Goal: Communication & Community: Participate in discussion

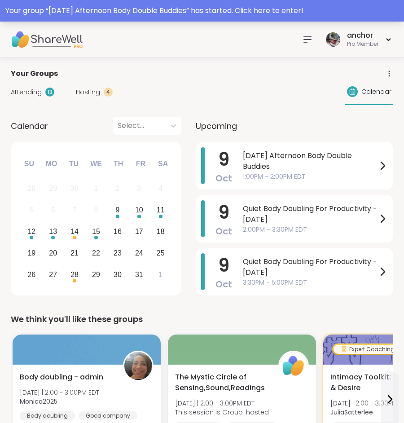
click at [113, 11] on div "Your group “ Thursday Afternoon Body Double Buddies ” has started. Click here t…" at bounding box center [201, 10] width 393 height 11
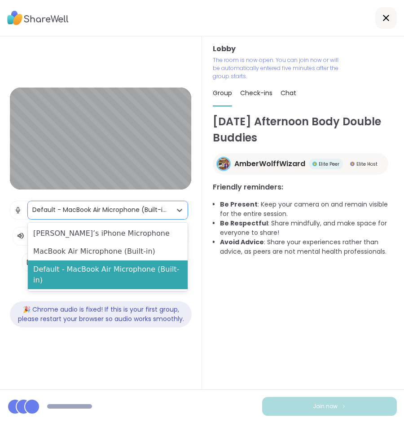
click at [137, 212] on div "Default - MacBook Air Microphone (Built-in)" at bounding box center [99, 209] width 134 height 9
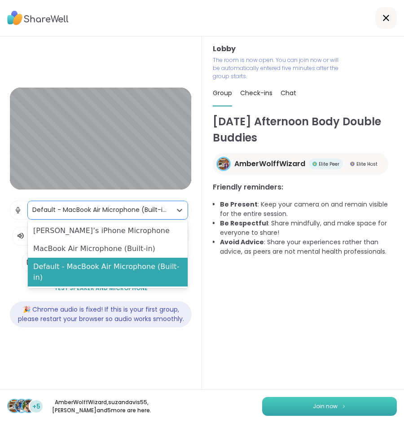
click at [283, 402] on button "Join now" at bounding box center [329, 406] width 135 height 19
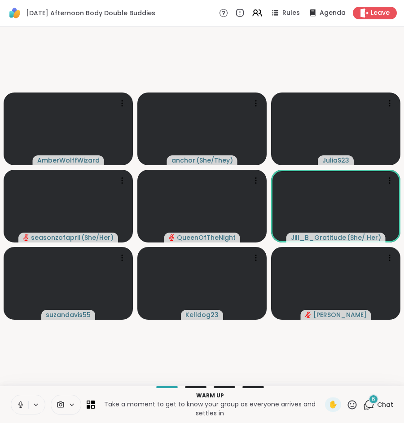
click at [60, 406] on icon at bounding box center [61, 404] width 8 height 9
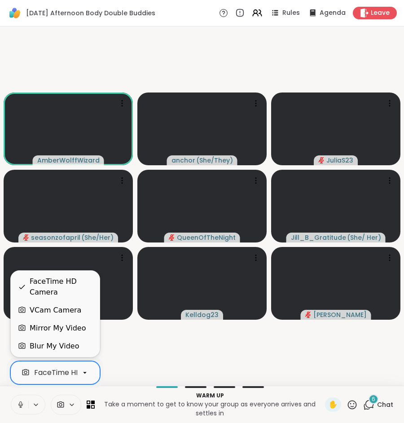
click at [63, 378] on div "FaceTime HD Camera" at bounding box center [47, 372] width 59 height 13
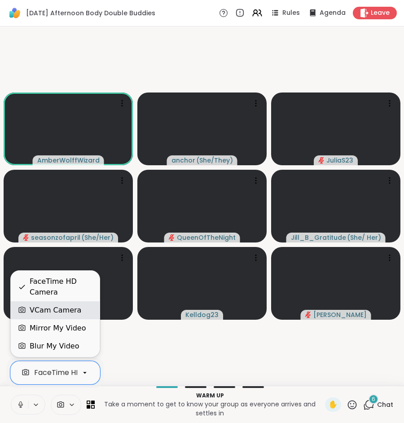
click at [72, 309] on div "VCam Camera" at bounding box center [56, 310] width 52 height 11
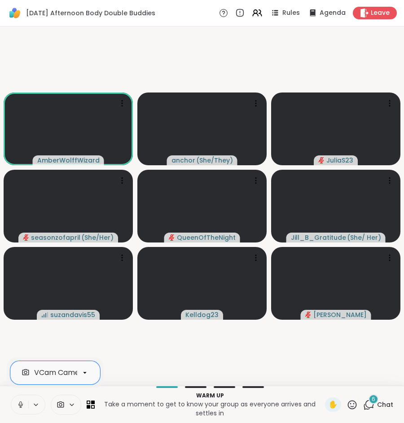
click at [19, 407] on icon at bounding box center [21, 404] width 8 height 8
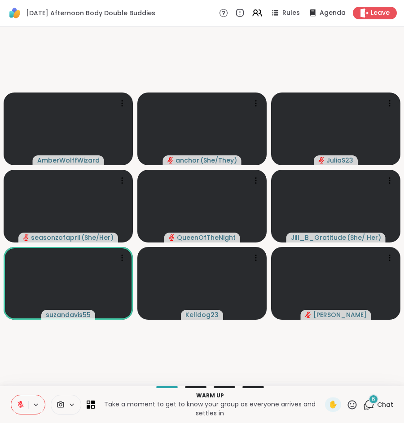
click at [350, 405] on icon at bounding box center [351, 404] width 11 height 11
click at [328, 381] on div "❤️" at bounding box center [326, 379] width 16 height 14
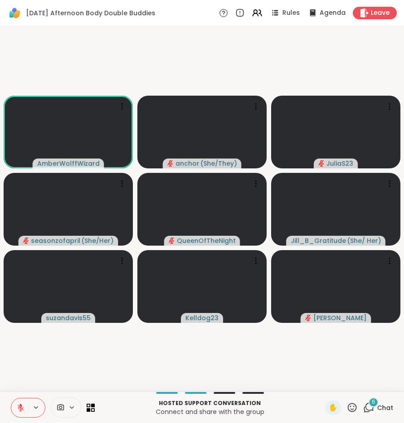
click at [379, 399] on div "Hosted support conversation Connect and share with the group ✋ 6 Chat" at bounding box center [202, 406] width 404 height 31
click at [380, 404] on span "Chat" at bounding box center [385, 407] width 16 height 9
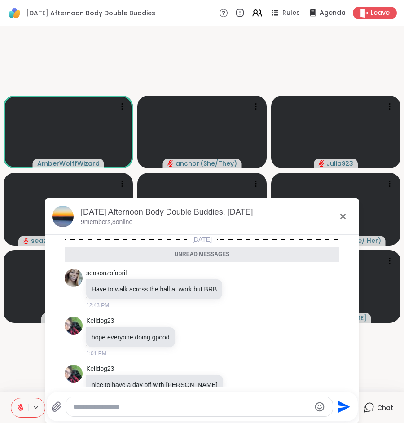
scroll to position [209, 0]
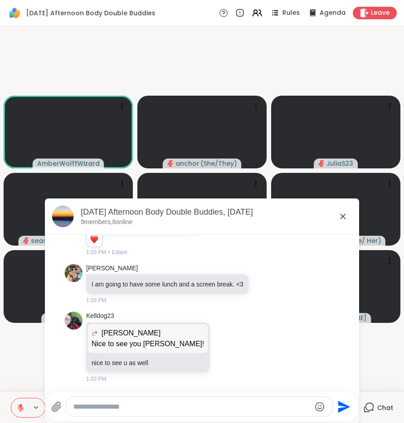
click at [285, 408] on textarea "Type your message" at bounding box center [191, 406] width 237 height 9
type textarea "**********"
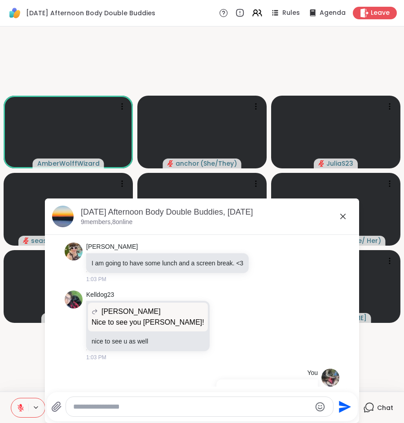
scroll to position [236, 0]
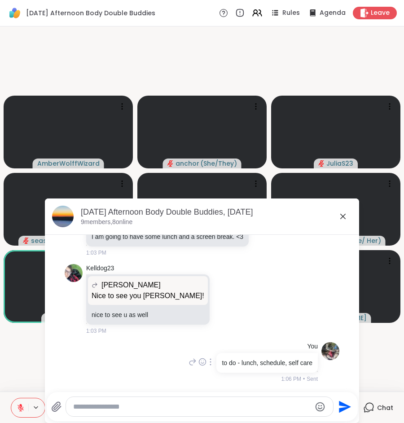
click at [207, 361] on div at bounding box center [210, 361] width 8 height 11
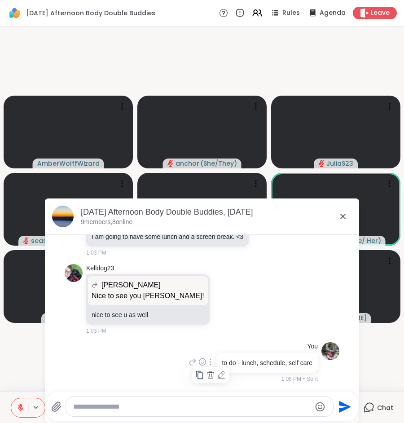
click at [217, 373] on icon at bounding box center [221, 374] width 9 height 9
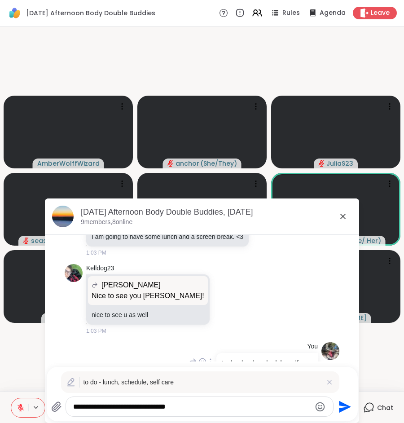
click at [219, 404] on textarea "**********" at bounding box center [191, 406] width 237 height 9
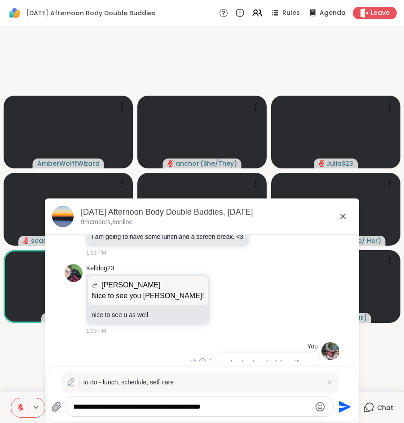
type textarea "**********"
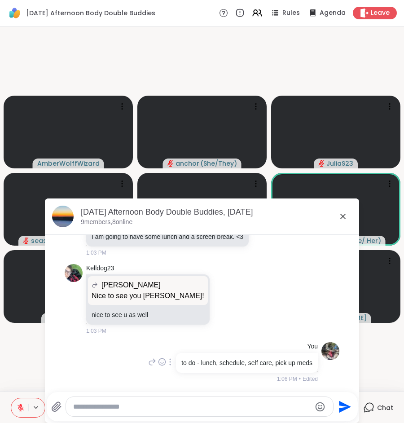
click at [343, 218] on icon at bounding box center [342, 216] width 11 height 11
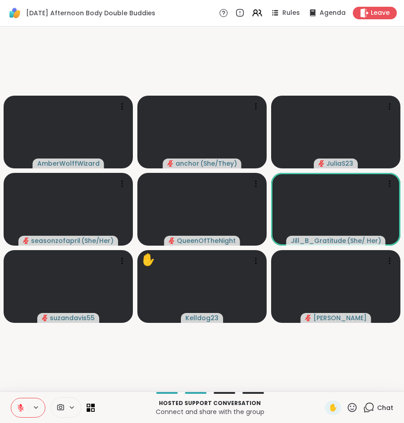
click at [372, 412] on icon at bounding box center [368, 407] width 11 height 11
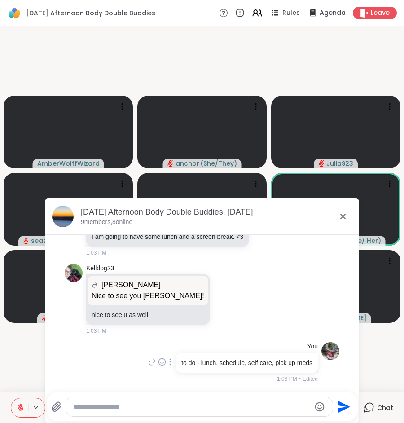
click at [166, 358] on div at bounding box center [170, 361] width 8 height 11
click at [175, 369] on div at bounding box center [170, 375] width 38 height 16
click at [169, 361] on icon at bounding box center [170, 361] width 2 height 7
click at [178, 376] on icon at bounding box center [181, 374] width 6 height 6
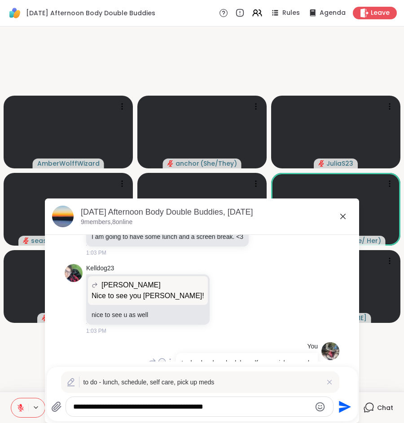
click at [240, 405] on textarea "**********" at bounding box center [191, 406] width 237 height 9
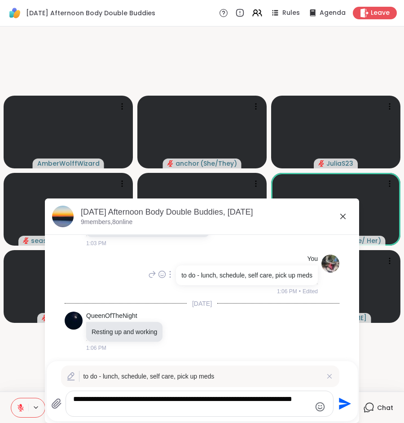
type textarea "**********"
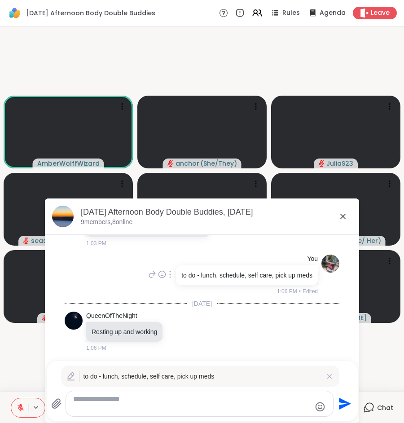
scroll to position [301, 0]
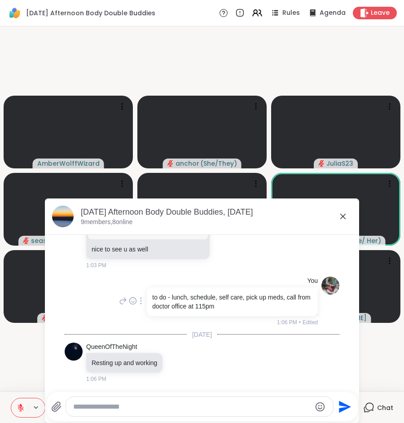
click at [237, 405] on textarea "Type your message" at bounding box center [191, 406] width 237 height 9
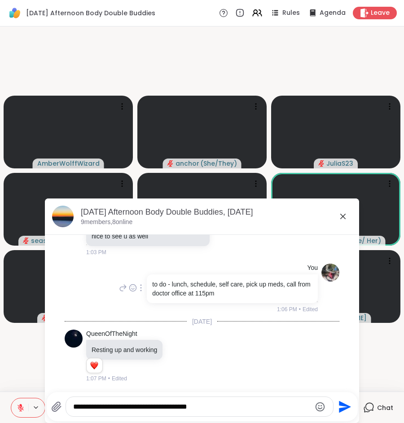
type textarea "**********"
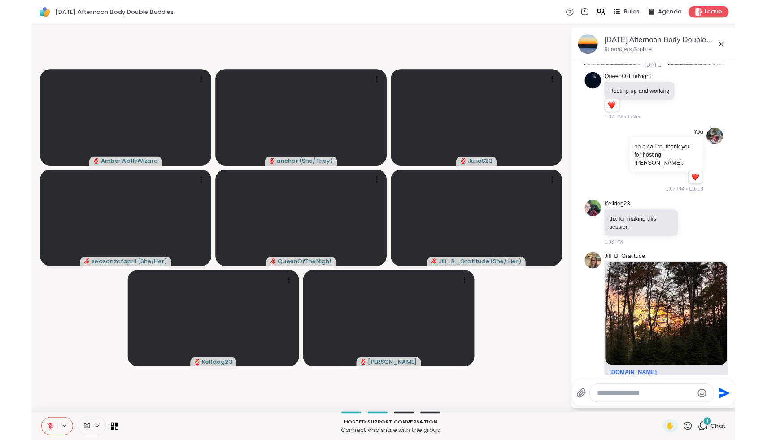
scroll to position [606, 0]
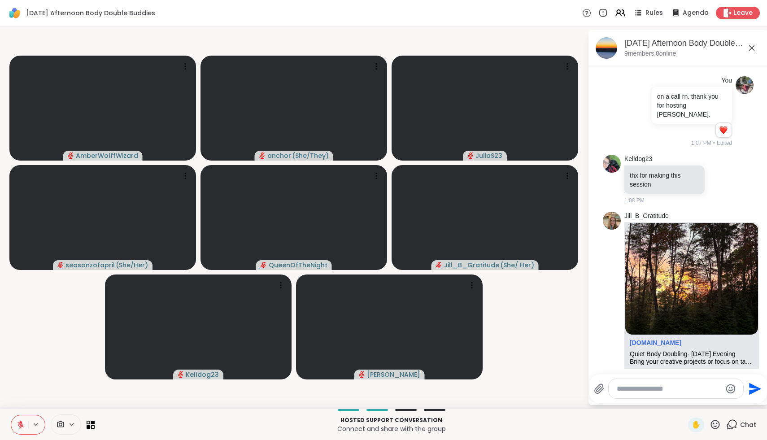
click at [403, 392] on textarea "Type your message" at bounding box center [669, 389] width 105 height 9
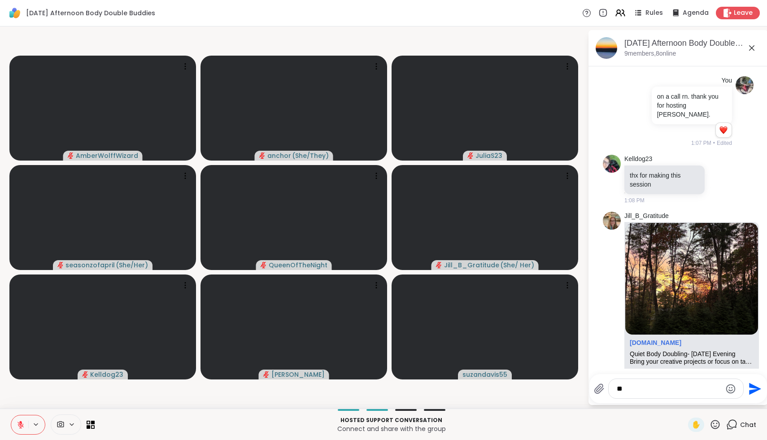
type textarea "*"
type textarea "**********"
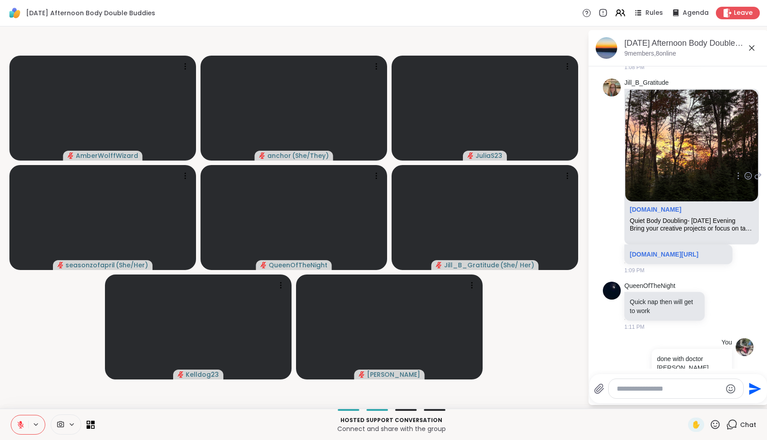
scroll to position [743, 0]
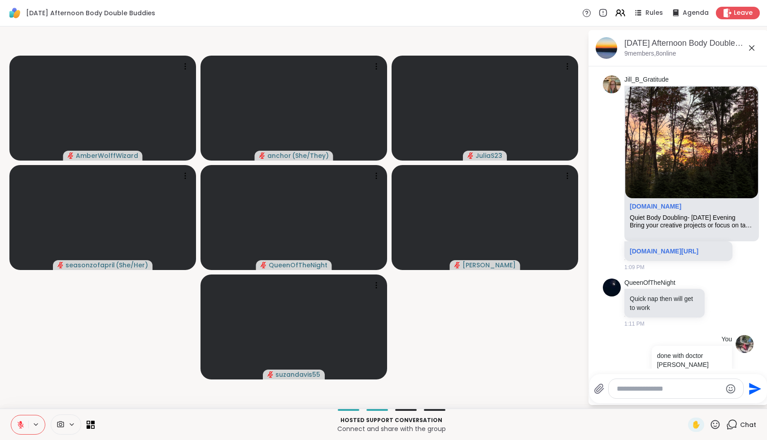
click at [403, 392] on textarea "Type your message" at bounding box center [669, 389] width 105 height 9
type textarea "**********"
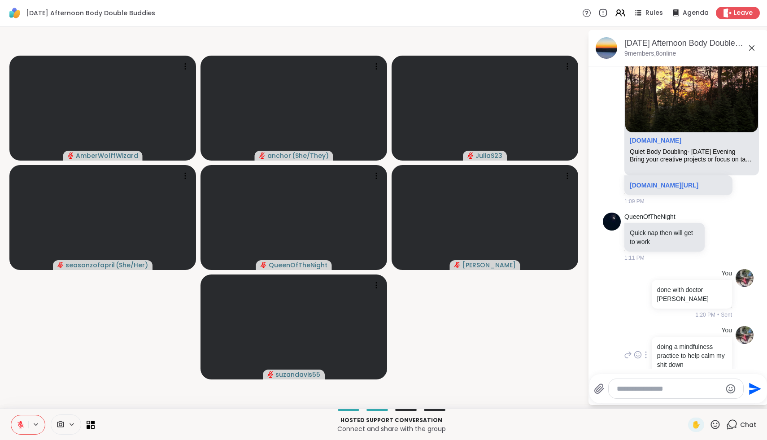
click at [403, 350] on div at bounding box center [646, 355] width 8 height 11
click at [403, 363] on icon at bounding box center [656, 367] width 9 height 9
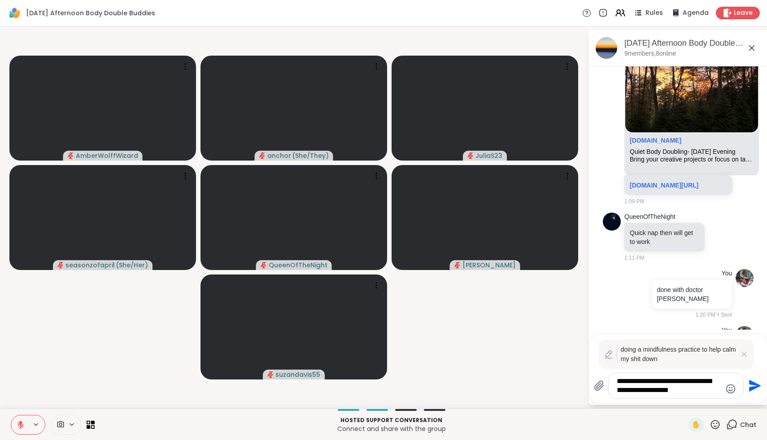
click at [403, 391] on textarea "**********" at bounding box center [669, 386] width 105 height 18
type textarea "**********"
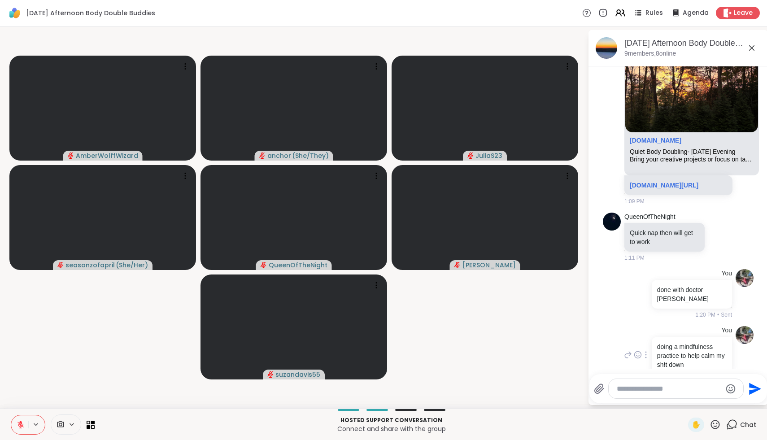
click at [403, 351] on icon at bounding box center [646, 354] width 2 height 7
click at [403, 363] on icon at bounding box center [656, 367] width 9 height 9
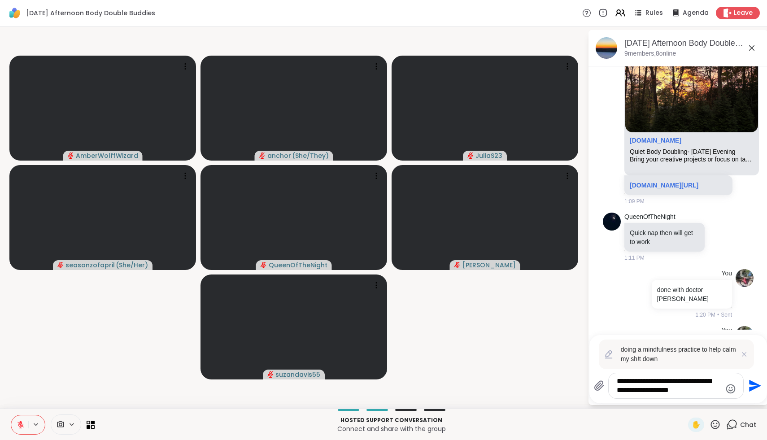
click at [403, 389] on textarea "**********" at bounding box center [669, 386] width 105 height 18
type textarea "**********"
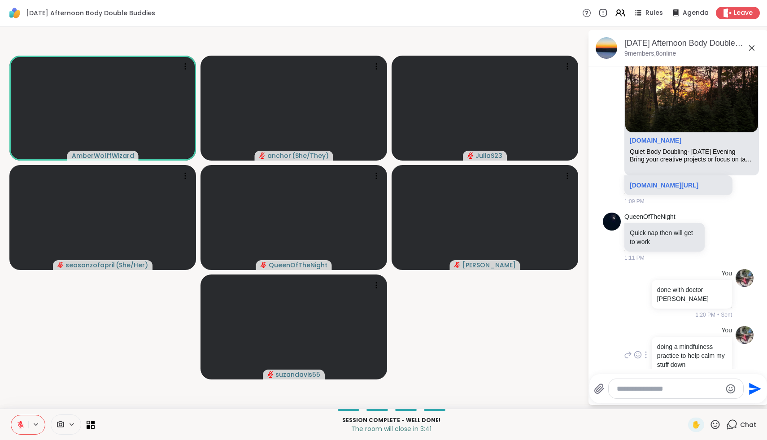
click at [22, 422] on icon at bounding box center [21, 425] width 8 height 8
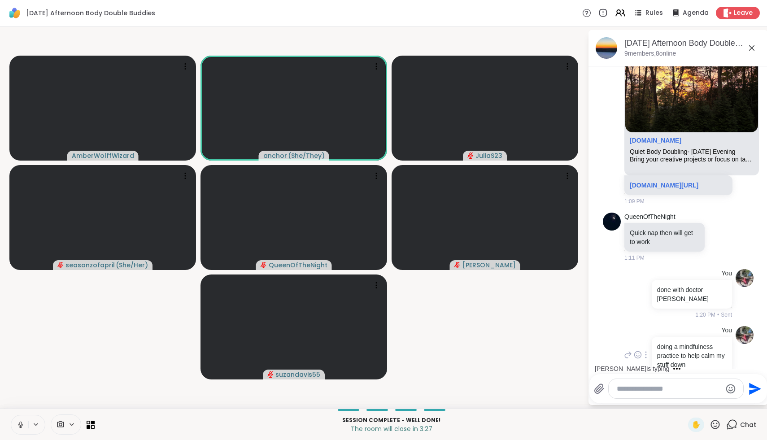
scroll to position [856, 0]
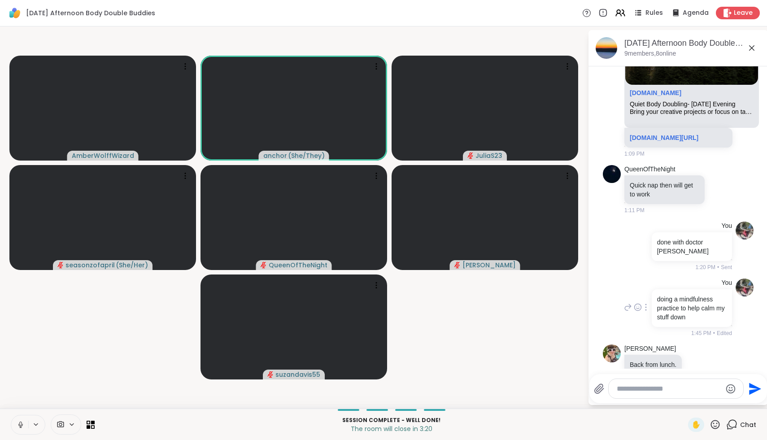
click at [18, 422] on icon at bounding box center [21, 425] width 8 height 8
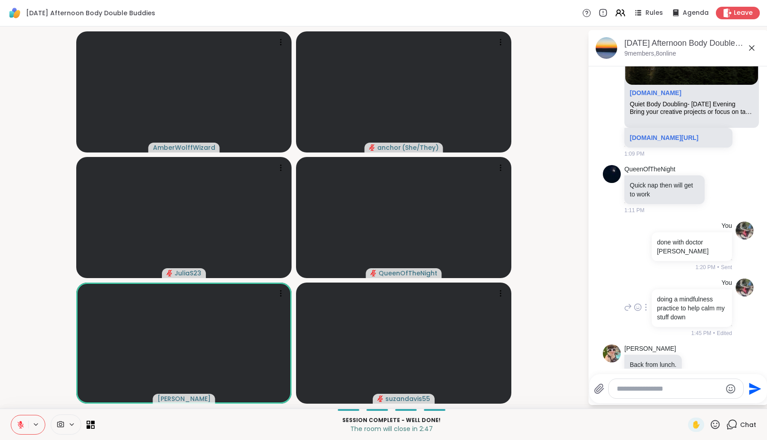
click at [403, 422] on icon at bounding box center [715, 424] width 9 height 9
click at [403, 400] on span "❤️" at bounding box center [689, 401] width 9 height 11
click at [403, 17] on div "Leave" at bounding box center [738, 12] width 46 height 13
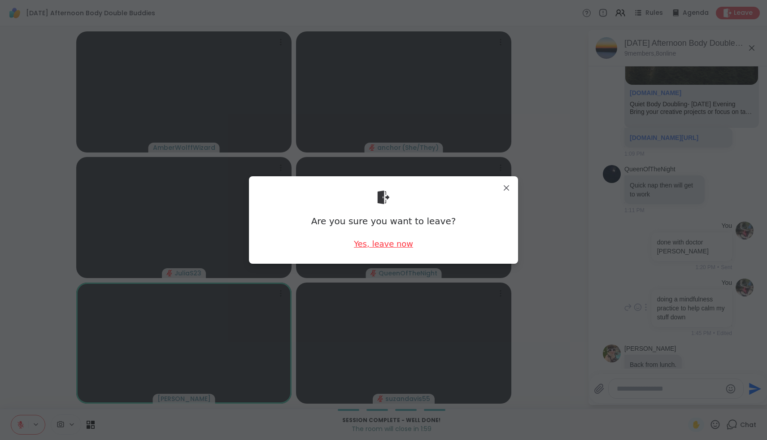
click at [385, 248] on div "Yes, leave now" at bounding box center [383, 243] width 59 height 11
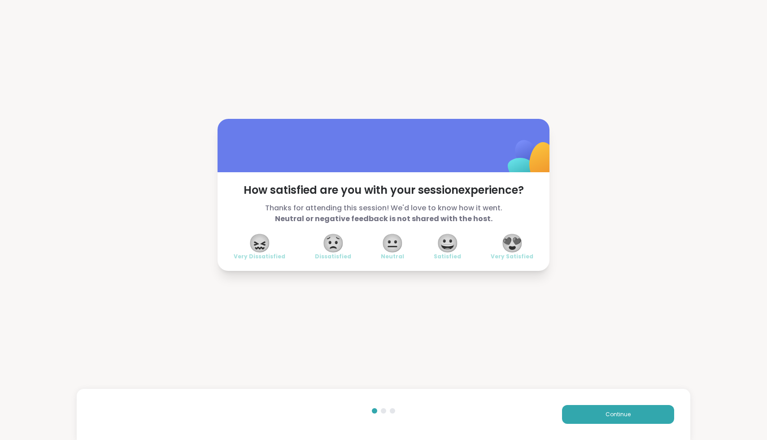
click at [403, 251] on span "😍" at bounding box center [512, 243] width 22 height 16
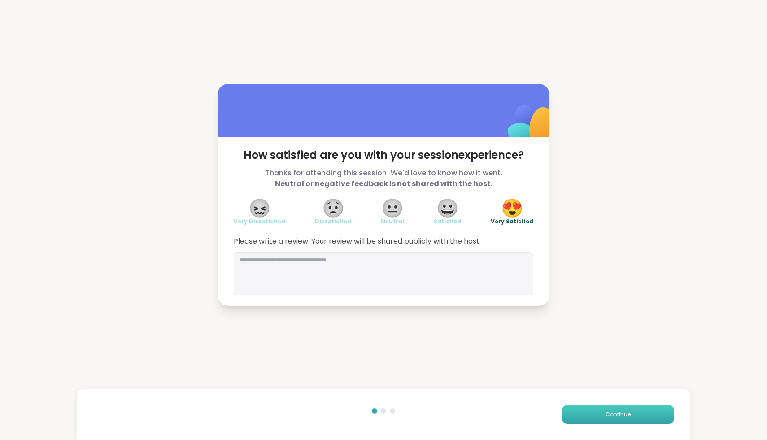
click at [403, 421] on button "Continue" at bounding box center [618, 414] width 112 height 19
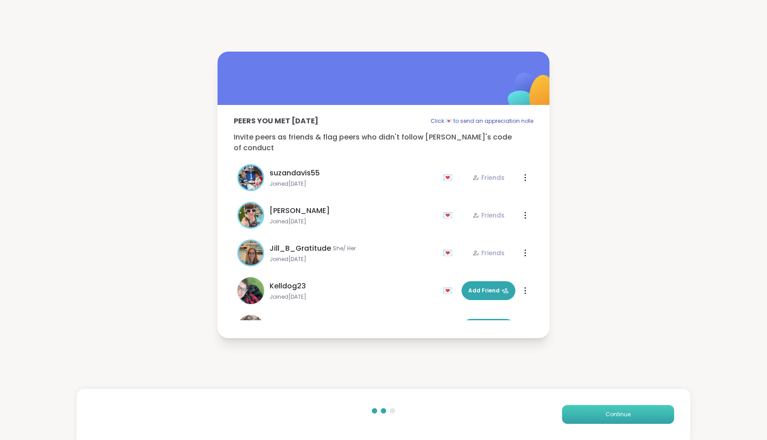
click at [403, 421] on button "Continue" at bounding box center [618, 414] width 112 height 19
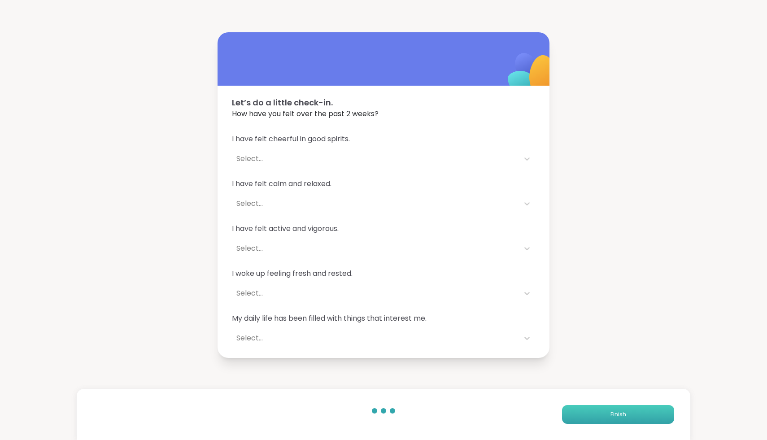
click at [403, 420] on button "Finish" at bounding box center [618, 414] width 112 height 19
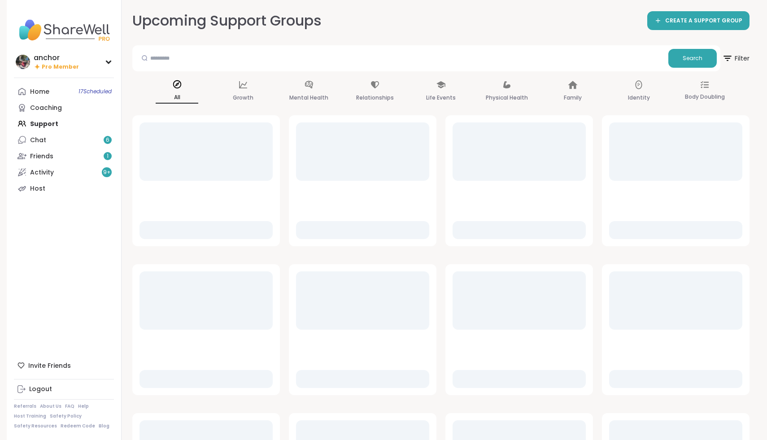
click at [403, 420] on div "Upcoming Support Groups CREATE A SUPPORT GROUP Search Filter All Growth Mental …" at bounding box center [441, 272] width 639 height 544
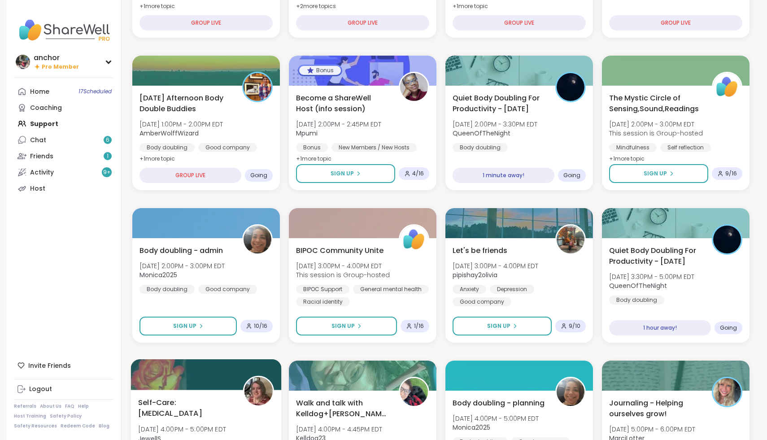
scroll to position [210, 0]
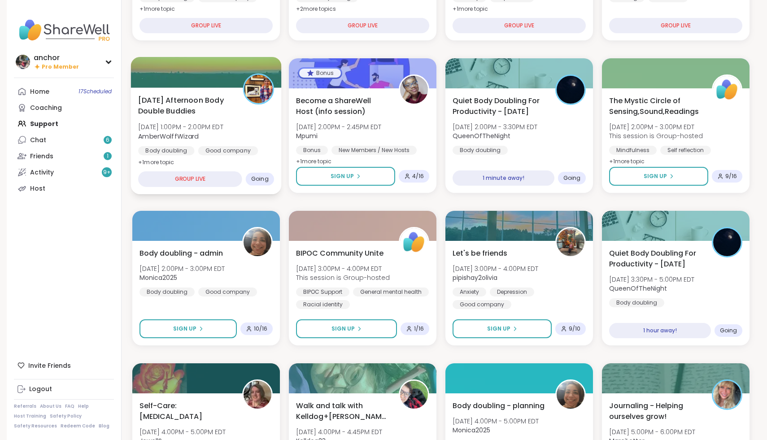
click at [182, 136] on b "AmberWolffWizard" at bounding box center [168, 135] width 61 height 9
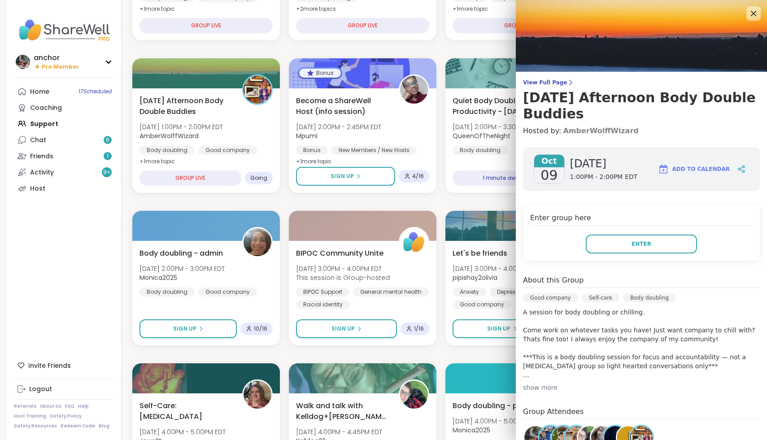
click at [403, 133] on link "AmberWolffWizard" at bounding box center [600, 131] width 75 height 11
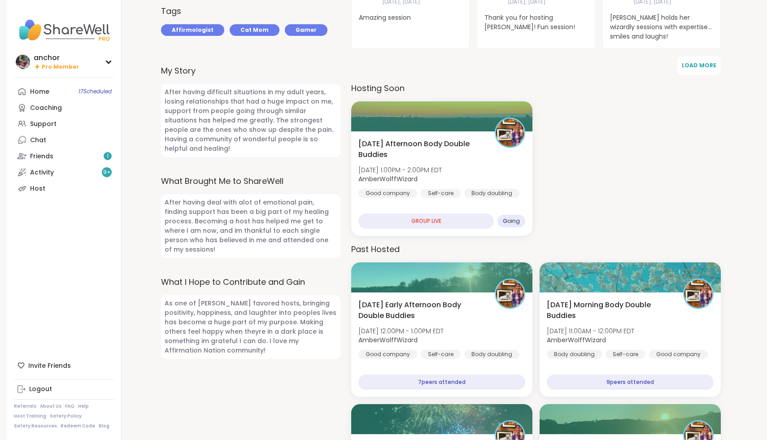
scroll to position [305, 0]
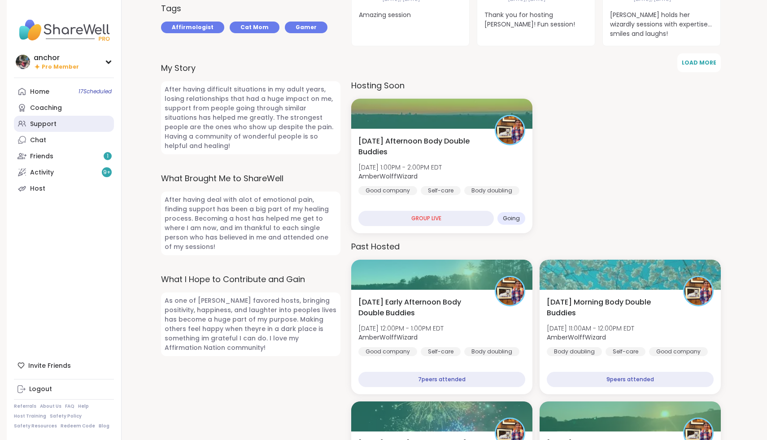
click at [49, 124] on div "Support" at bounding box center [43, 124] width 26 height 9
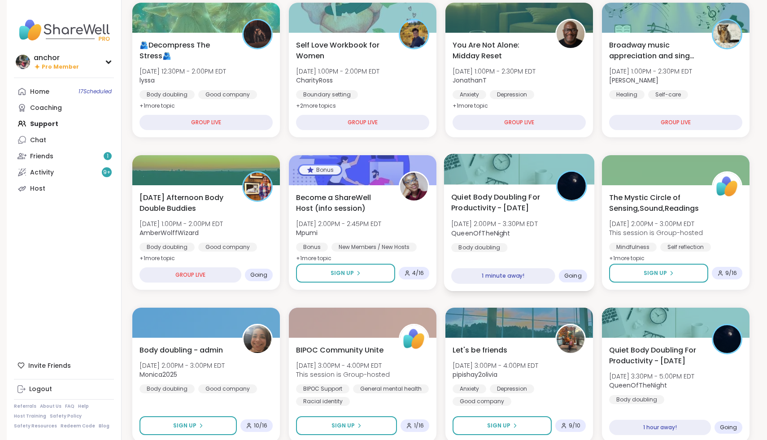
scroll to position [115, 0]
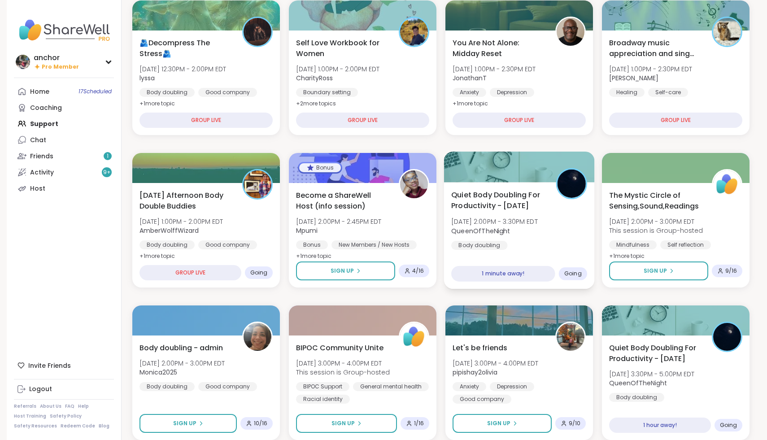
click at [561, 235] on div "Quiet Body Doubling For Productivity - [DATE] [DATE] 2:00PM - 3:30PM EDT QueenO…" at bounding box center [519, 219] width 136 height 61
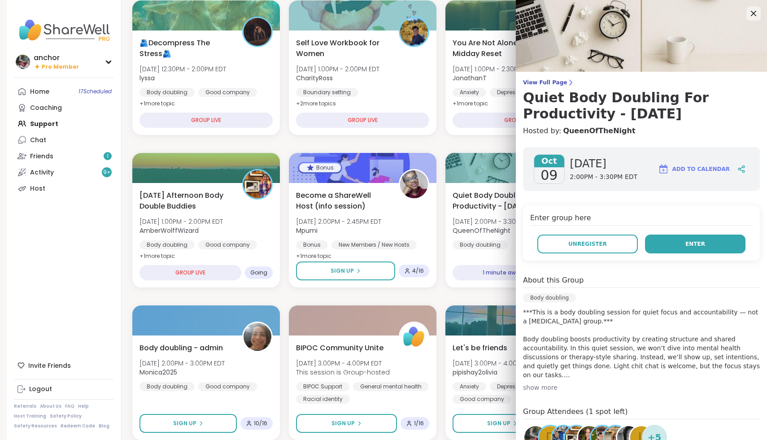
click at [680, 249] on button "Enter" at bounding box center [695, 244] width 101 height 19
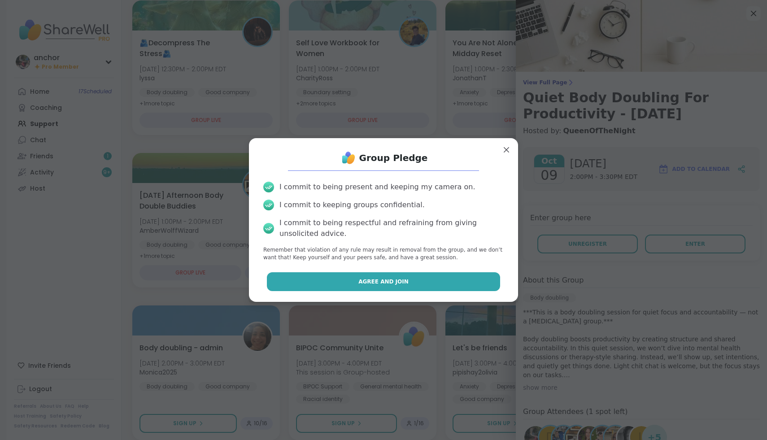
click at [477, 290] on button "Agree and Join" at bounding box center [384, 281] width 234 height 19
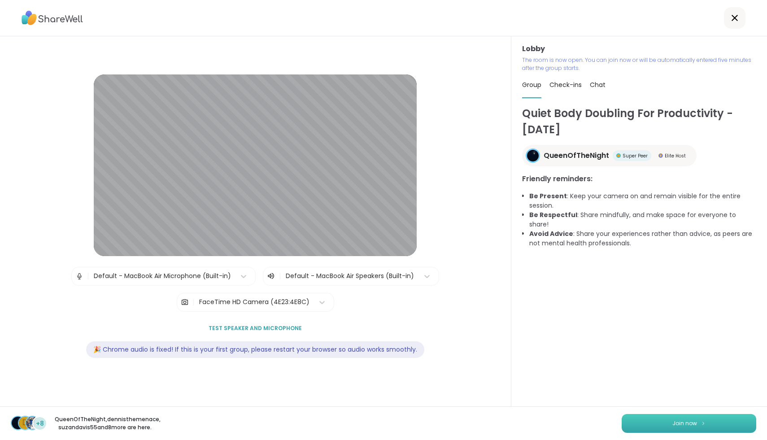
click at [726, 422] on button "Join now" at bounding box center [689, 423] width 135 height 19
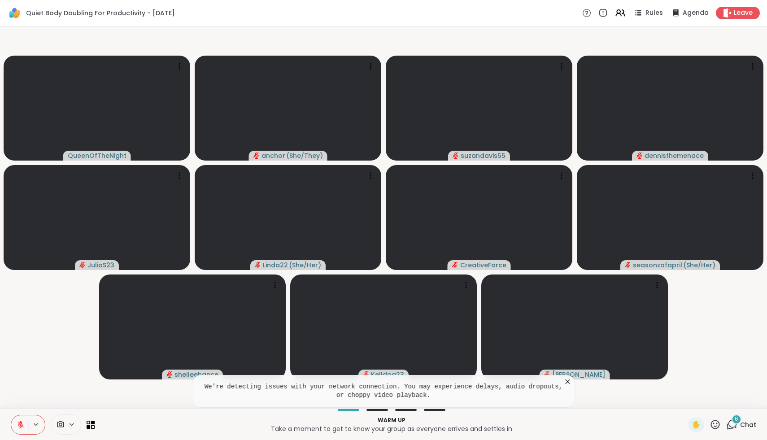
click at [733, 426] on icon at bounding box center [731, 424] width 11 height 11
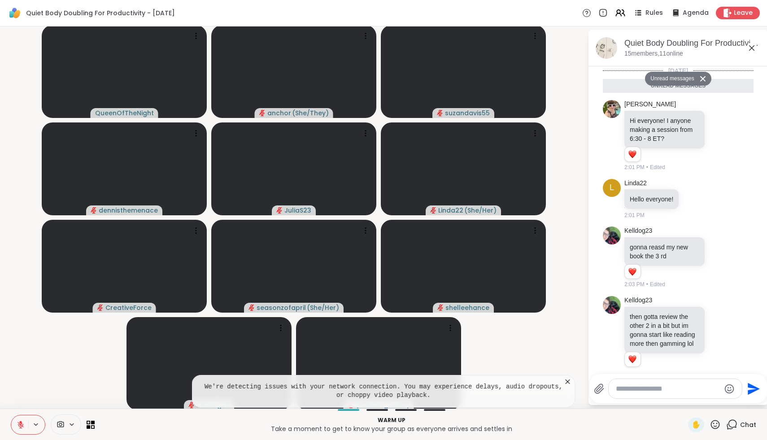
scroll to position [156, 0]
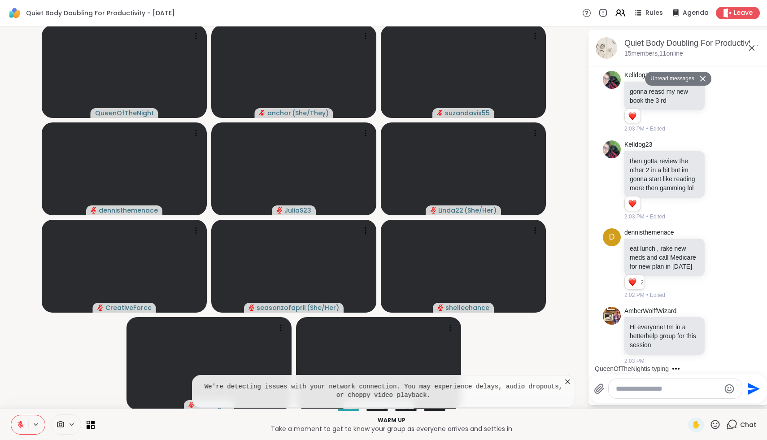
click at [708, 392] on textarea "Type your message" at bounding box center [668, 389] width 105 height 9
type textarea "**********"
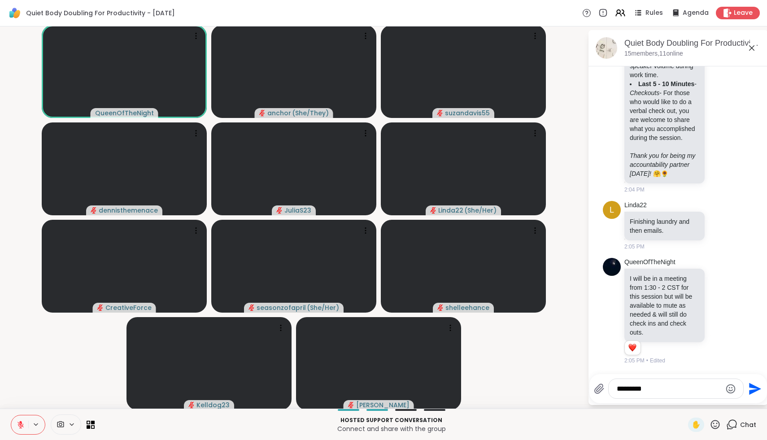
scroll to position [1331, 0]
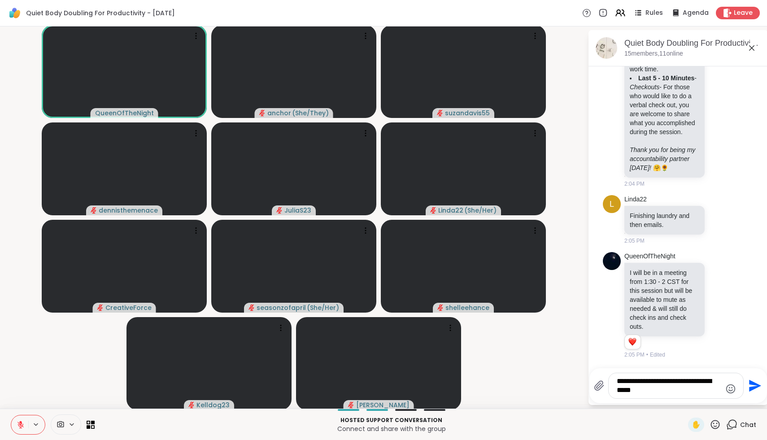
type textarea "**********"
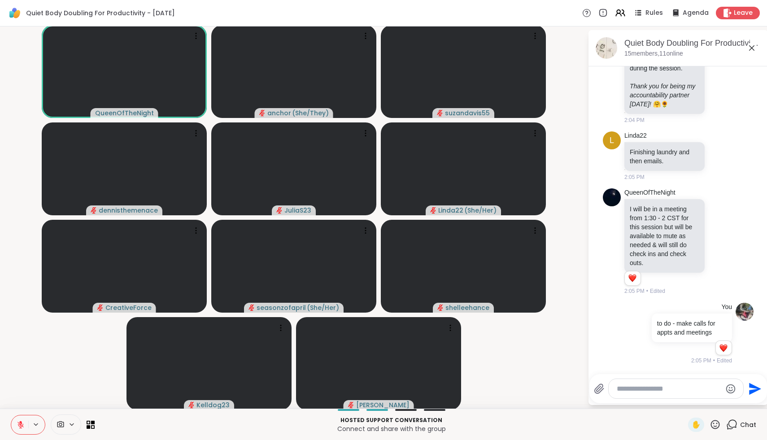
scroll to position [1401, 0]
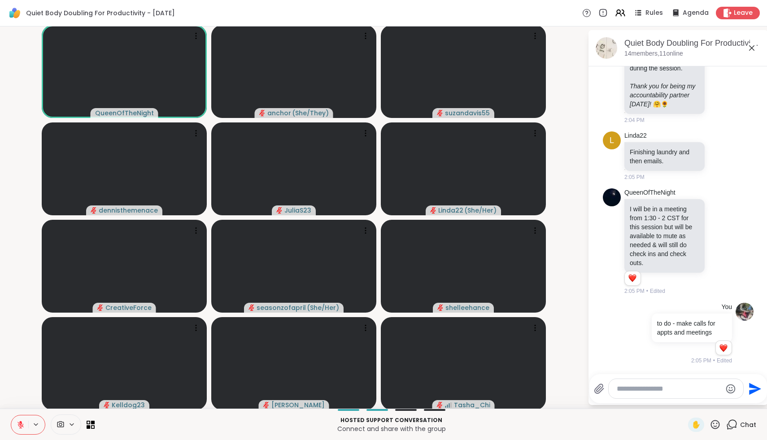
click at [64, 422] on icon at bounding box center [61, 424] width 8 height 9
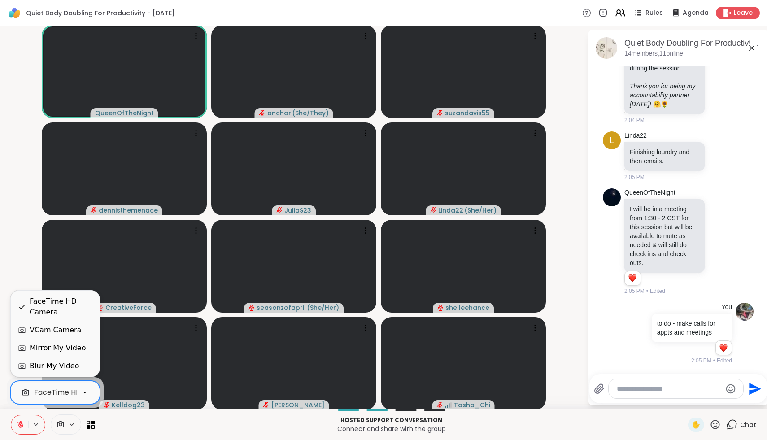
click at [60, 393] on div "FaceTime HD Camera" at bounding box center [73, 392] width 78 height 11
click at [57, 333] on div "VCam Camera" at bounding box center [56, 330] width 52 height 11
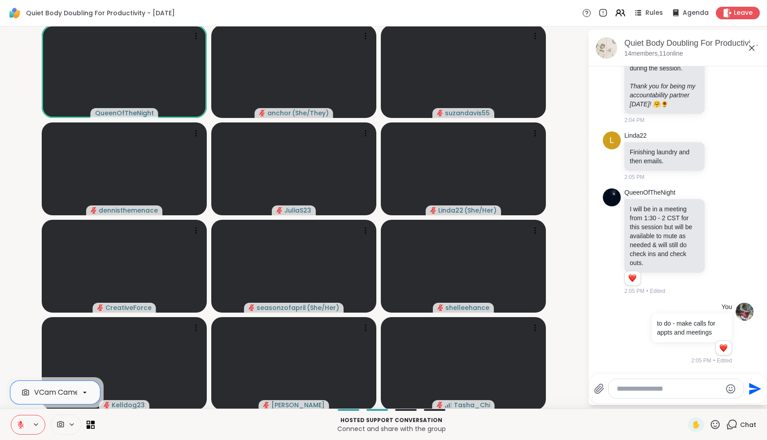
click at [718, 423] on icon at bounding box center [715, 424] width 11 height 11
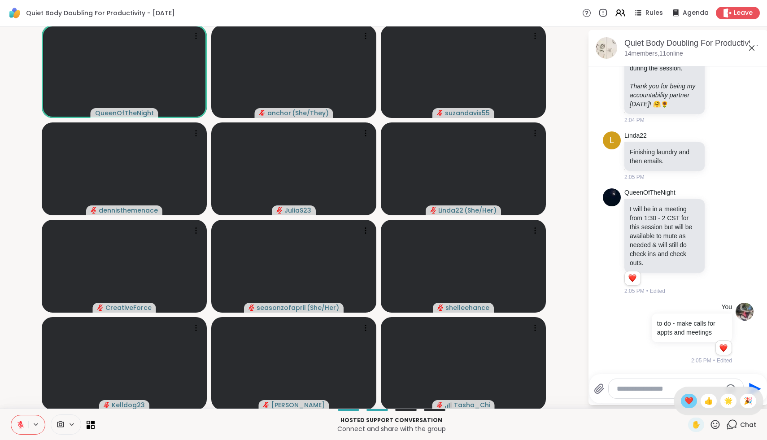
click at [697, 406] on div "❤️" at bounding box center [689, 401] width 16 height 14
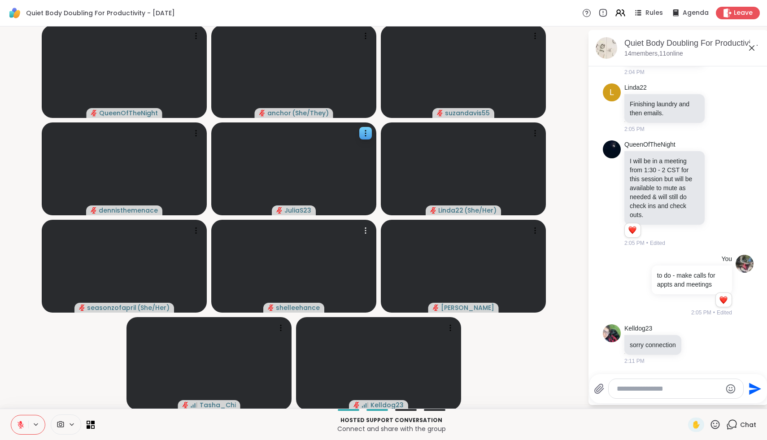
scroll to position [1449, 0]
